Goal: Task Accomplishment & Management: Complete application form

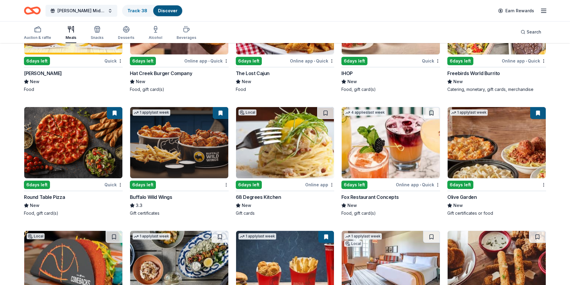
scroll to position [763, 0]
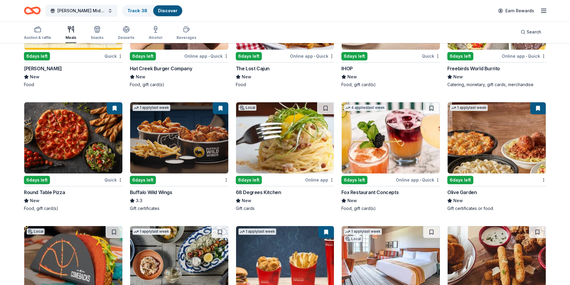
click at [407, 140] on img at bounding box center [391, 137] width 98 height 71
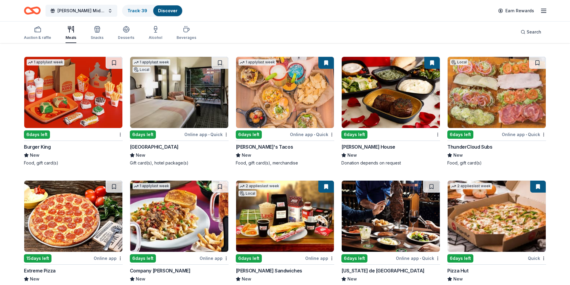
scroll to position [1092, 0]
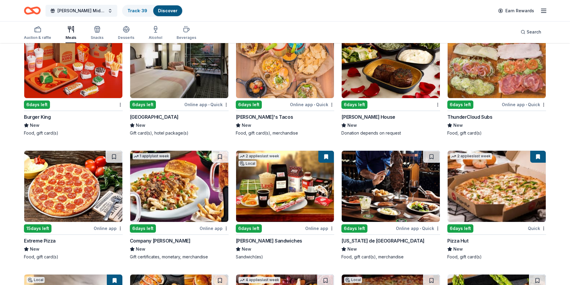
click at [302, 66] on img at bounding box center [285, 62] width 98 height 71
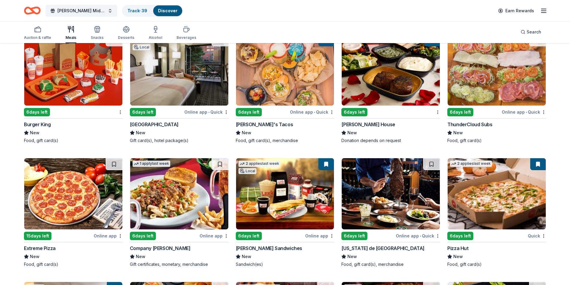
scroll to position [895, 0]
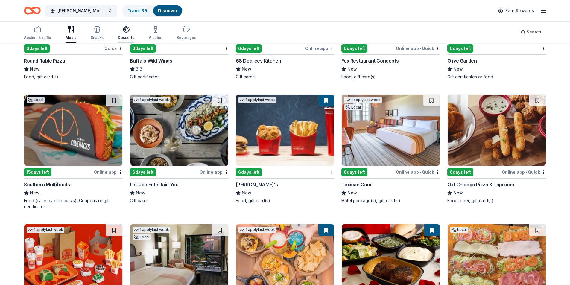
click at [130, 34] on div "Desserts" at bounding box center [126, 33] width 16 height 14
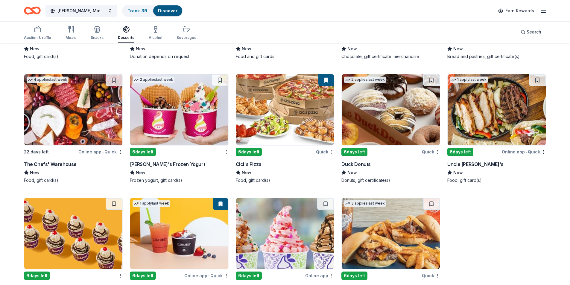
scroll to position [961, 0]
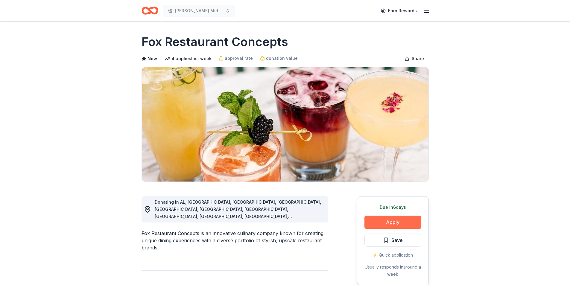
click at [400, 224] on button "Apply" at bounding box center [392, 222] width 57 height 13
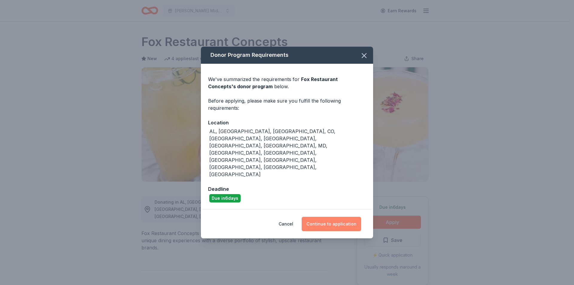
click at [330, 217] on button "Continue to application" at bounding box center [332, 224] width 60 height 14
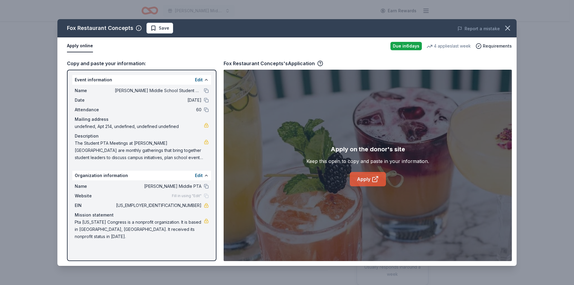
click at [369, 173] on link "Apply" at bounding box center [368, 179] width 36 height 14
click at [156, 27] on span "Save" at bounding box center [159, 28] width 19 height 7
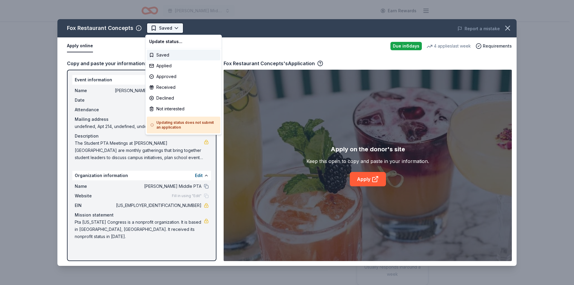
click at [151, 29] on html "Bowman Middle School Student PTA Meetings Earn Rewards Due in 6 days Share Fox …" at bounding box center [287, 142] width 574 height 285
click at [154, 69] on div "Applied" at bounding box center [184, 65] width 74 height 11
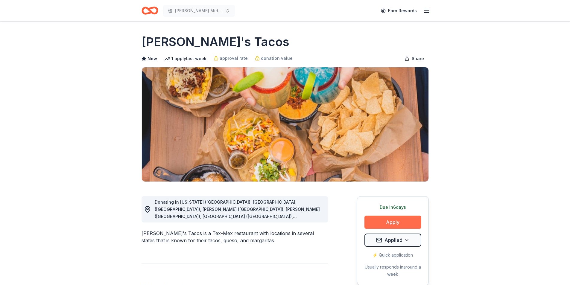
click at [393, 223] on button "Apply" at bounding box center [392, 222] width 57 height 13
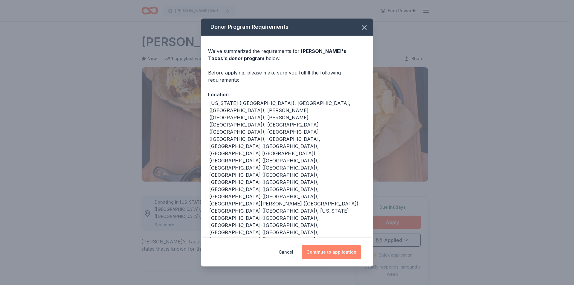
click at [343, 245] on button "Continue to application" at bounding box center [332, 252] width 60 height 14
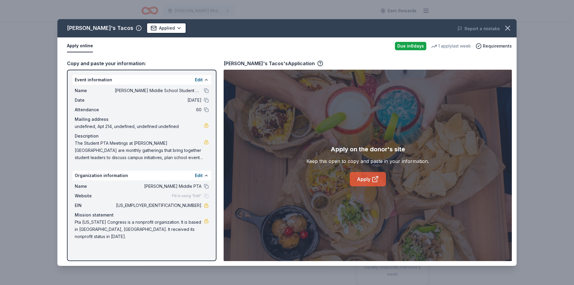
click at [374, 179] on icon at bounding box center [375, 179] width 7 height 7
